Goal: Book appointment/travel/reservation

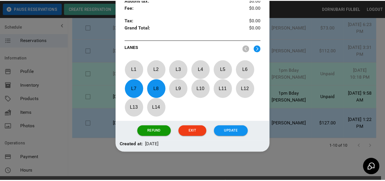
scroll to position [227, 0]
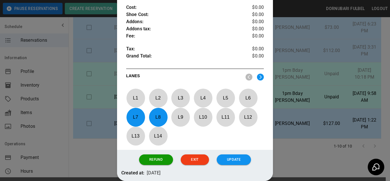
click at [316, 128] on div at bounding box center [195, 90] width 390 height 181
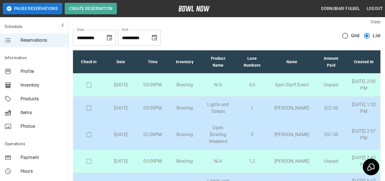
scroll to position [0, 0]
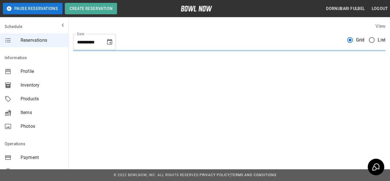
click at [377, 42] on span "List" at bounding box center [381, 40] width 8 height 7
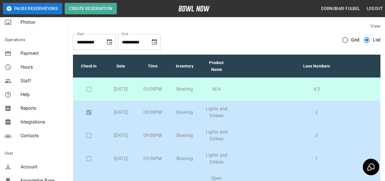
scroll to position [141, 0]
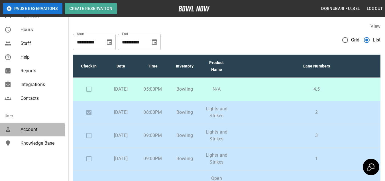
click at [32, 130] on span "Account" at bounding box center [42, 129] width 43 height 7
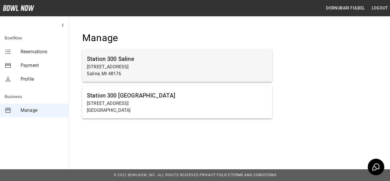
click at [206, 70] on p "[STREET_ADDRESS]" at bounding box center [177, 66] width 181 height 7
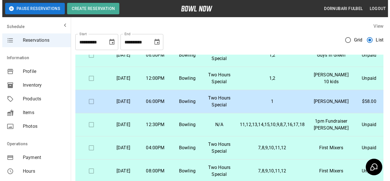
scroll to position [296, 0]
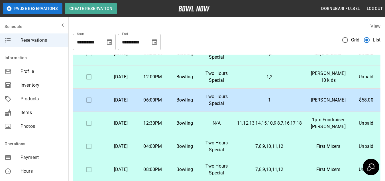
click at [228, 42] on td "N/A" at bounding box center [217, 30] width 32 height 23
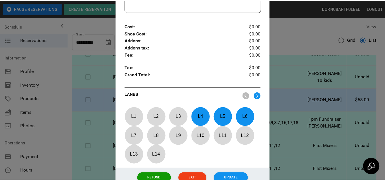
scroll to position [208, 0]
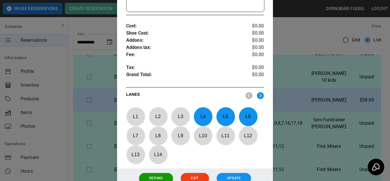
click at [306, 70] on div at bounding box center [195, 90] width 390 height 181
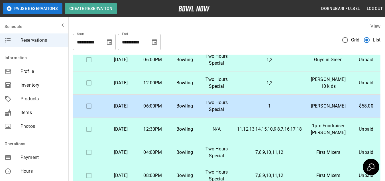
scroll to position [290, 0]
